Goal: Find specific page/section: Find specific page/section

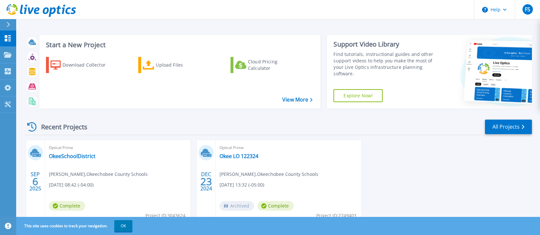
scroll to position [27, 0]
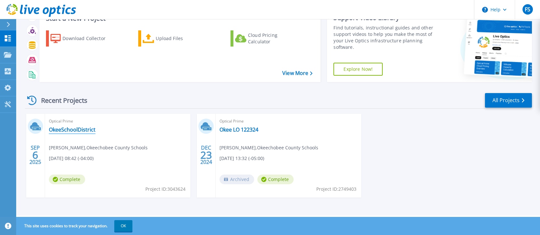
click at [83, 127] on link "OkeeSchoolDistrict" at bounding box center [72, 130] width 47 height 6
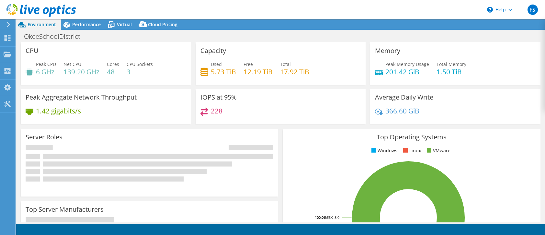
select select "USD"
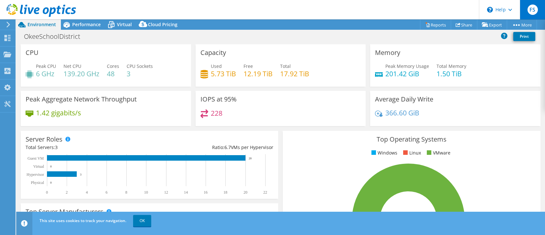
click at [538, 8] on div "FS" at bounding box center [531, 9] width 25 height 19
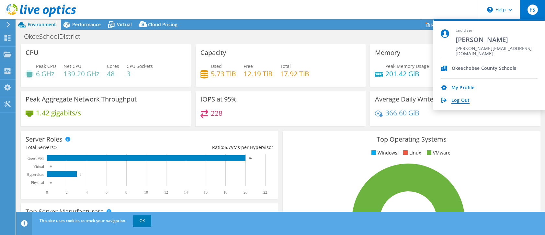
click at [466, 102] on link "Log Out" at bounding box center [460, 101] width 18 height 6
